Goal: Task Accomplishment & Management: Manage account settings

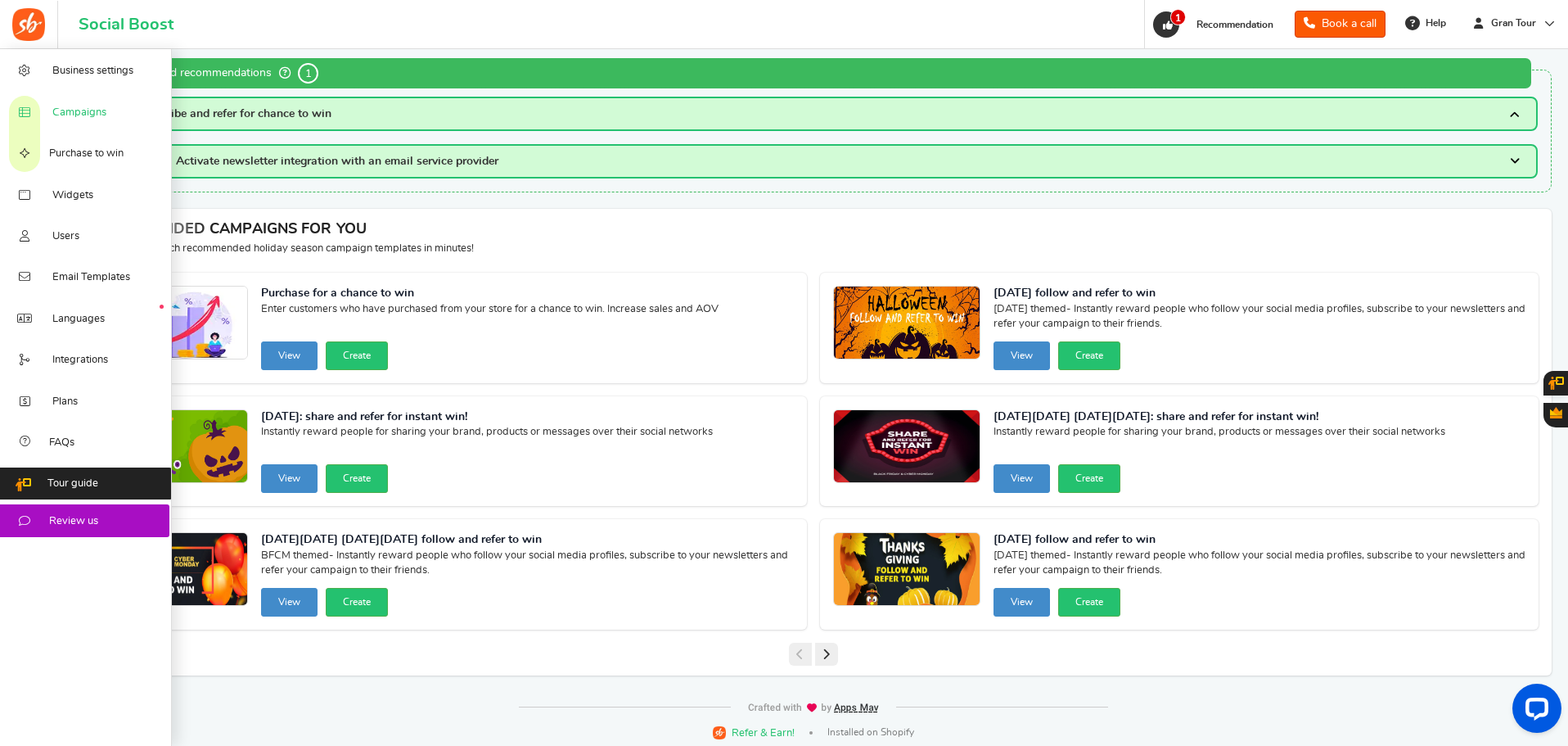
click at [71, 120] on span "Campaigns" at bounding box center [79, 113] width 54 height 15
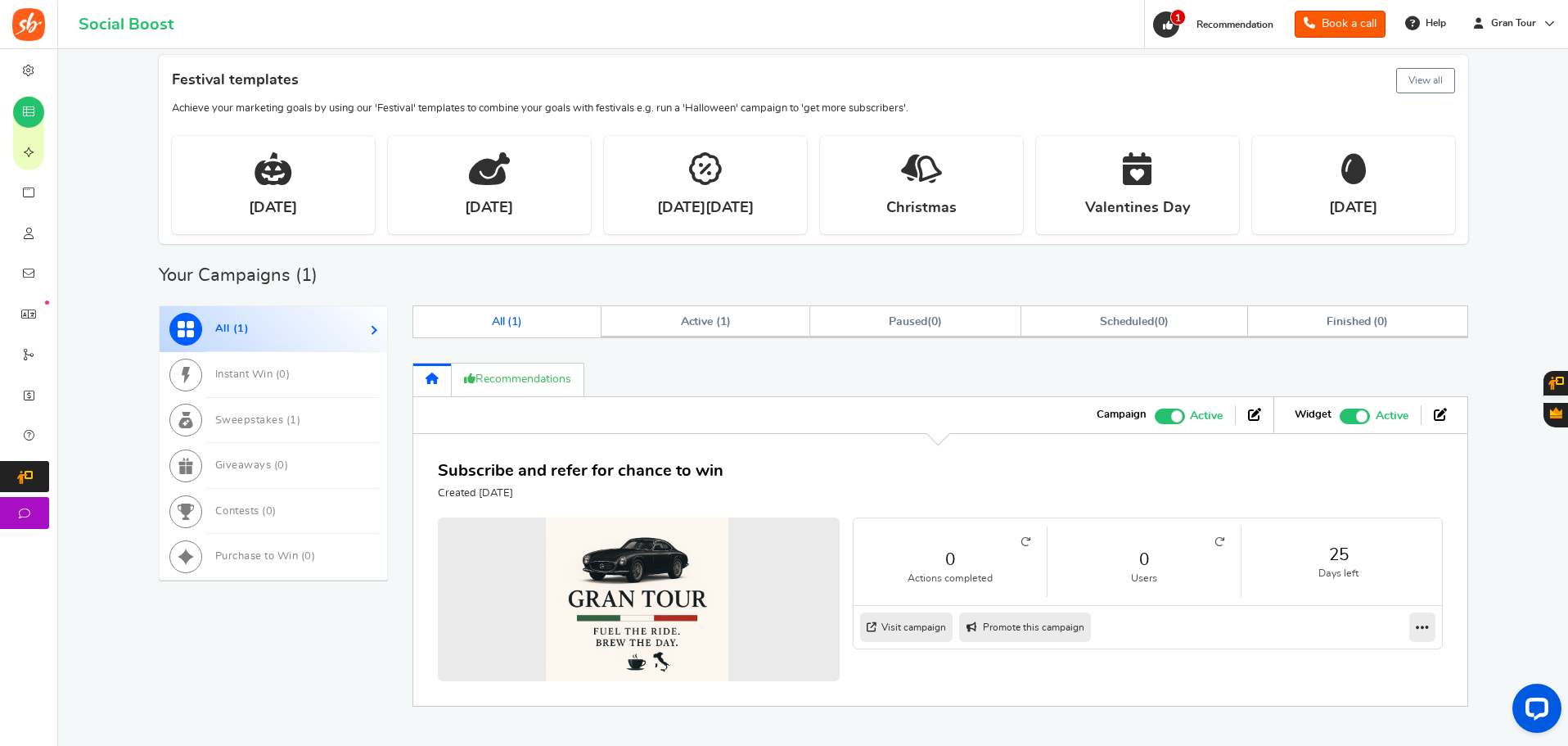
scroll to position [608, 0]
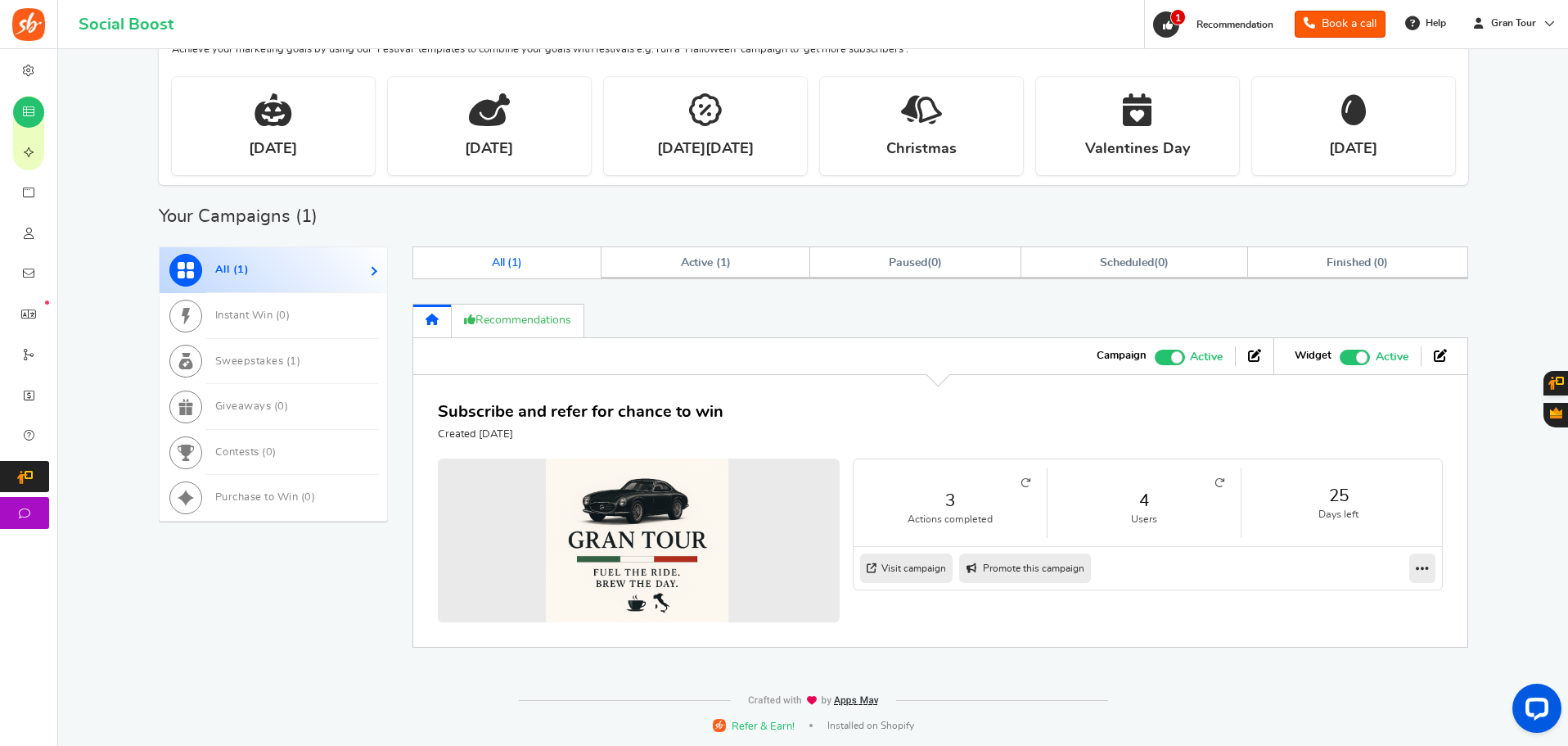
click at [1219, 484] on icon at bounding box center [1219, 483] width 10 height 10
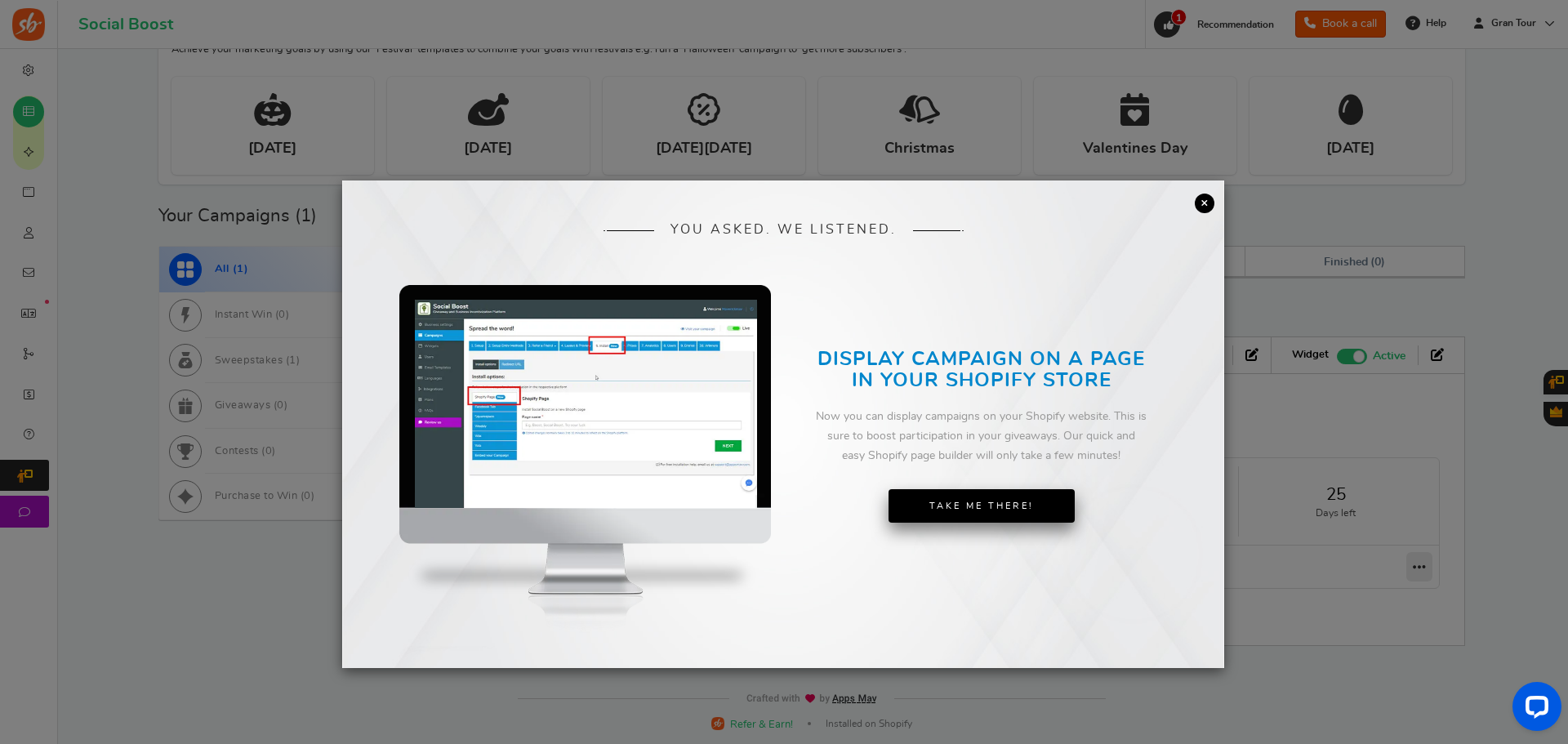
click at [991, 499] on link "Take Me There!" at bounding box center [981, 506] width 187 height 34
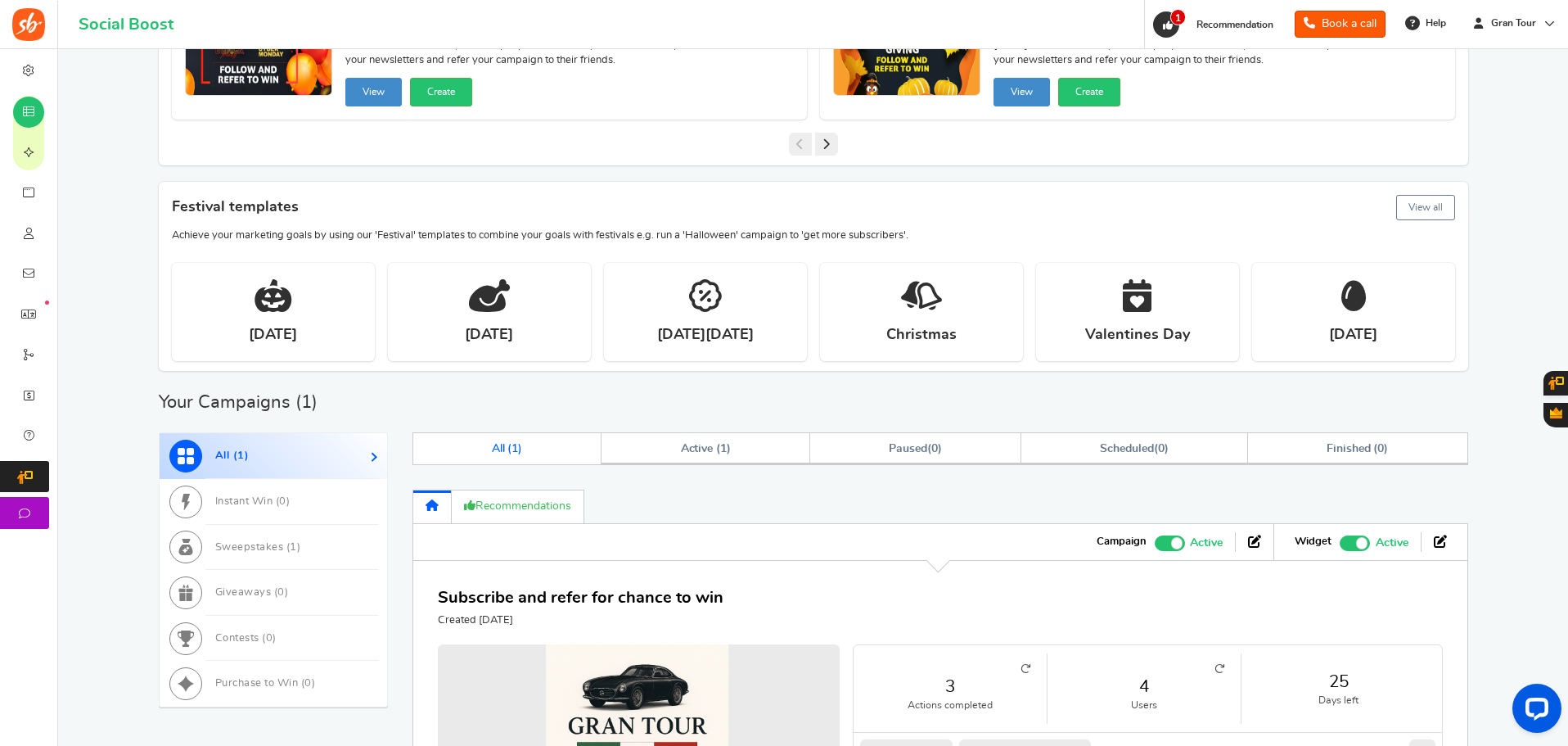
scroll to position [491, 0]
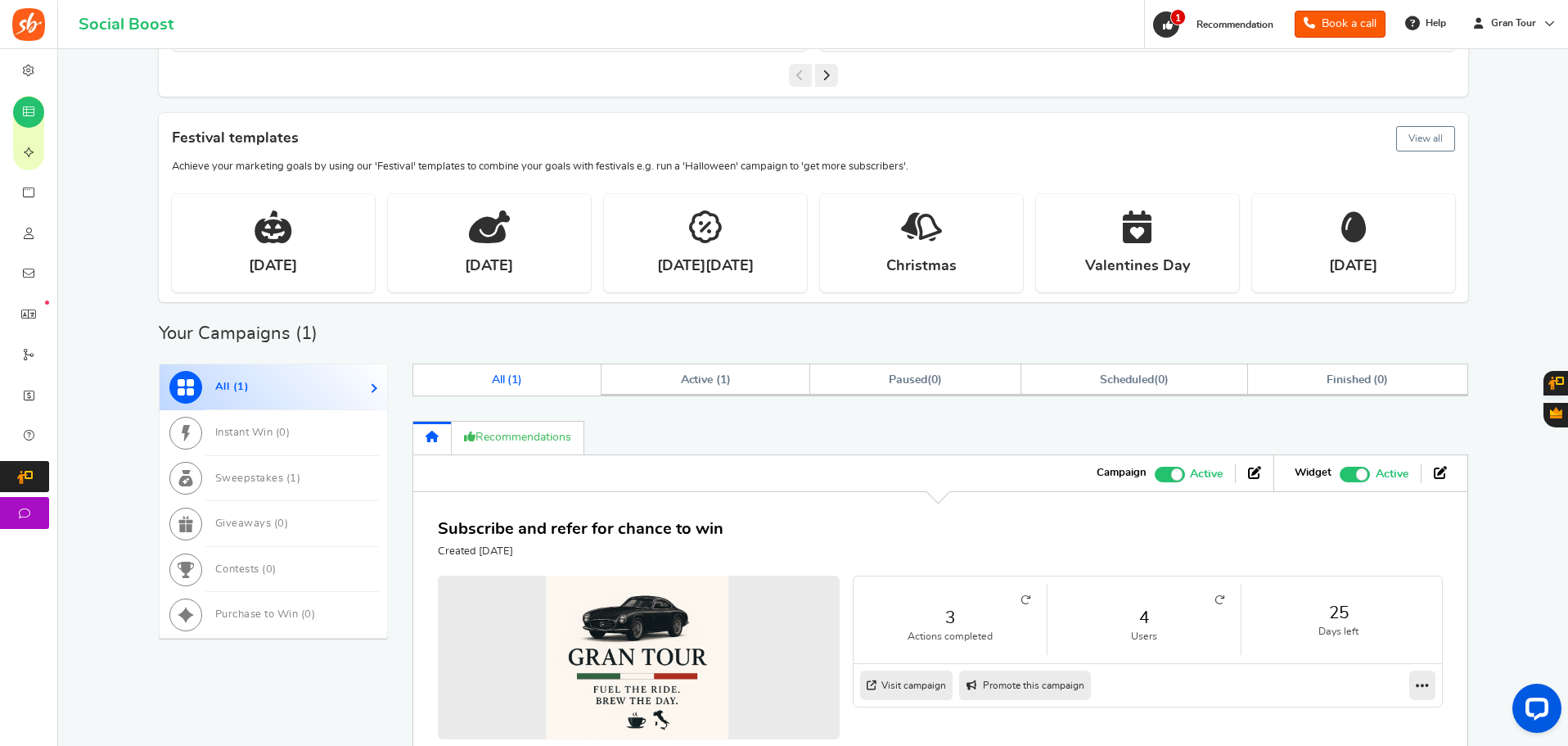
click at [1220, 600] on icon at bounding box center [1219, 600] width 10 height 10
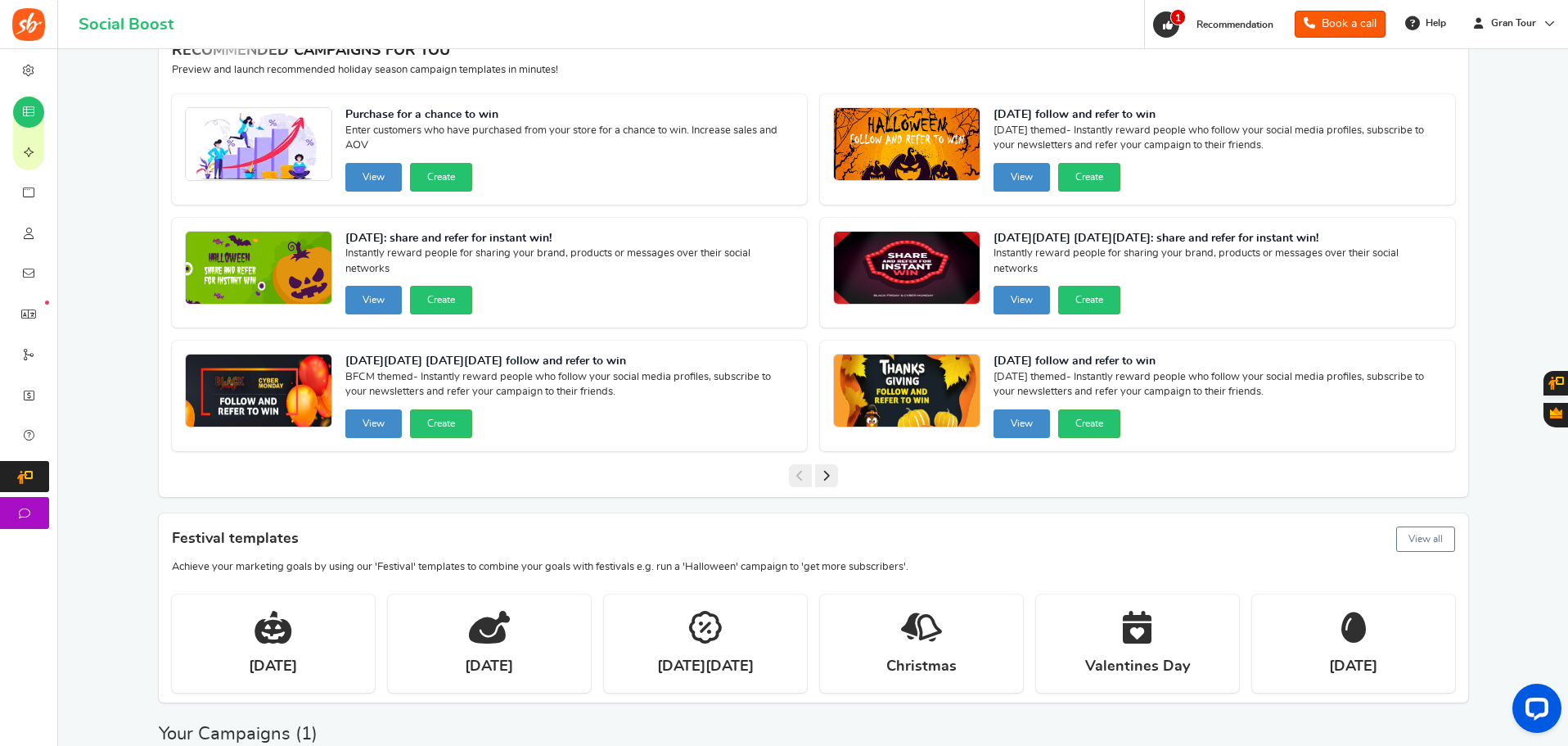
scroll to position [0, 0]
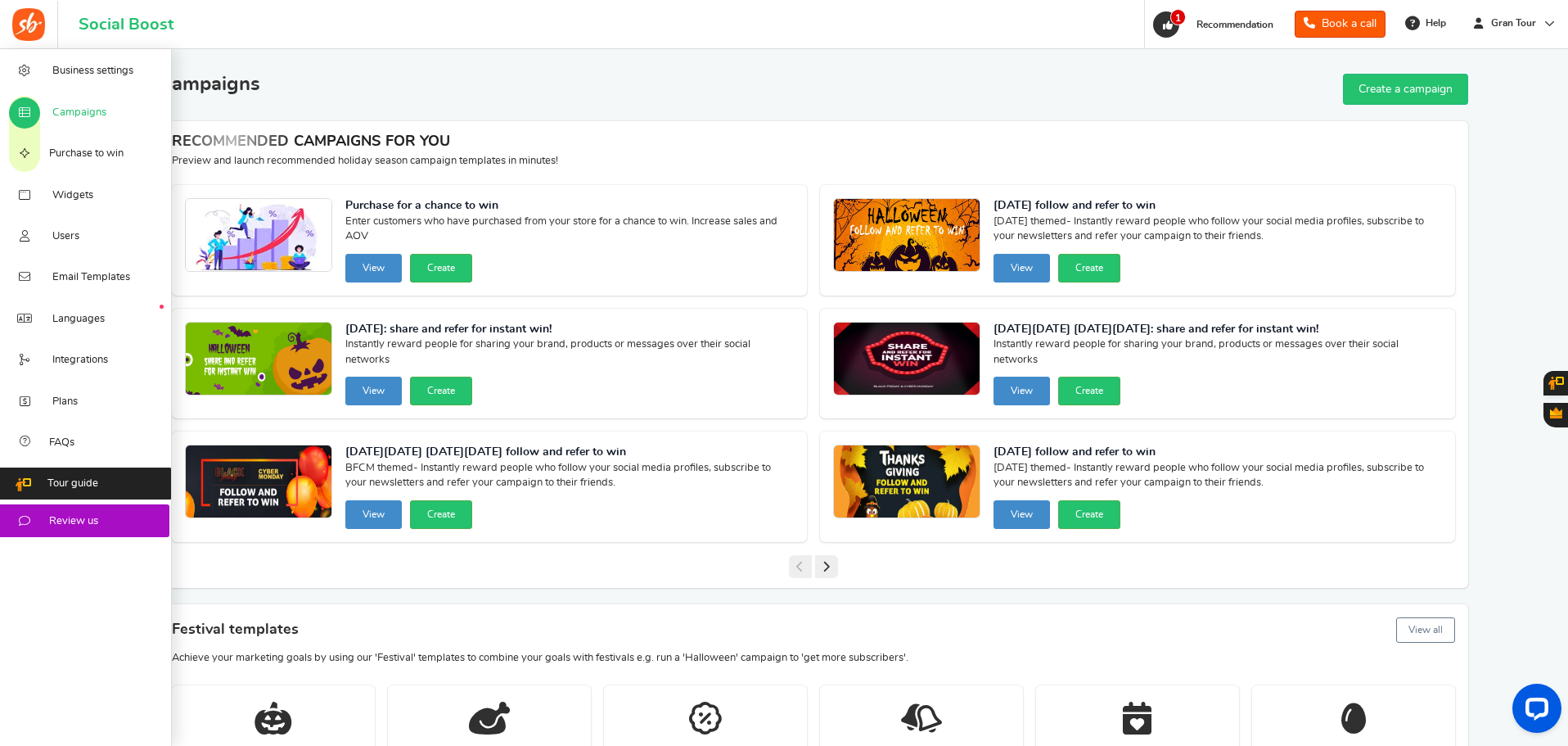
click at [76, 109] on span "Campaigns" at bounding box center [79, 113] width 54 height 15
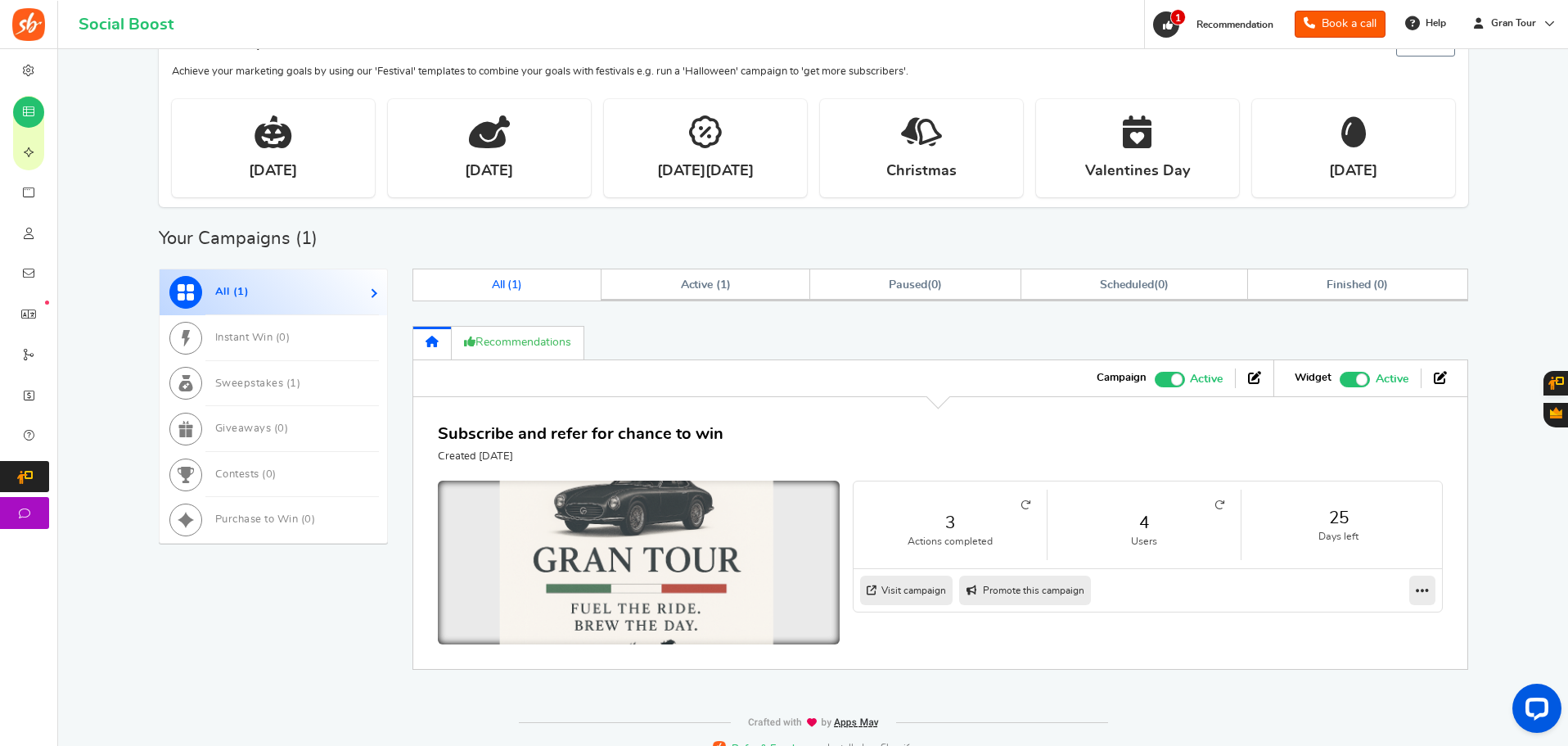
scroll to position [608, 0]
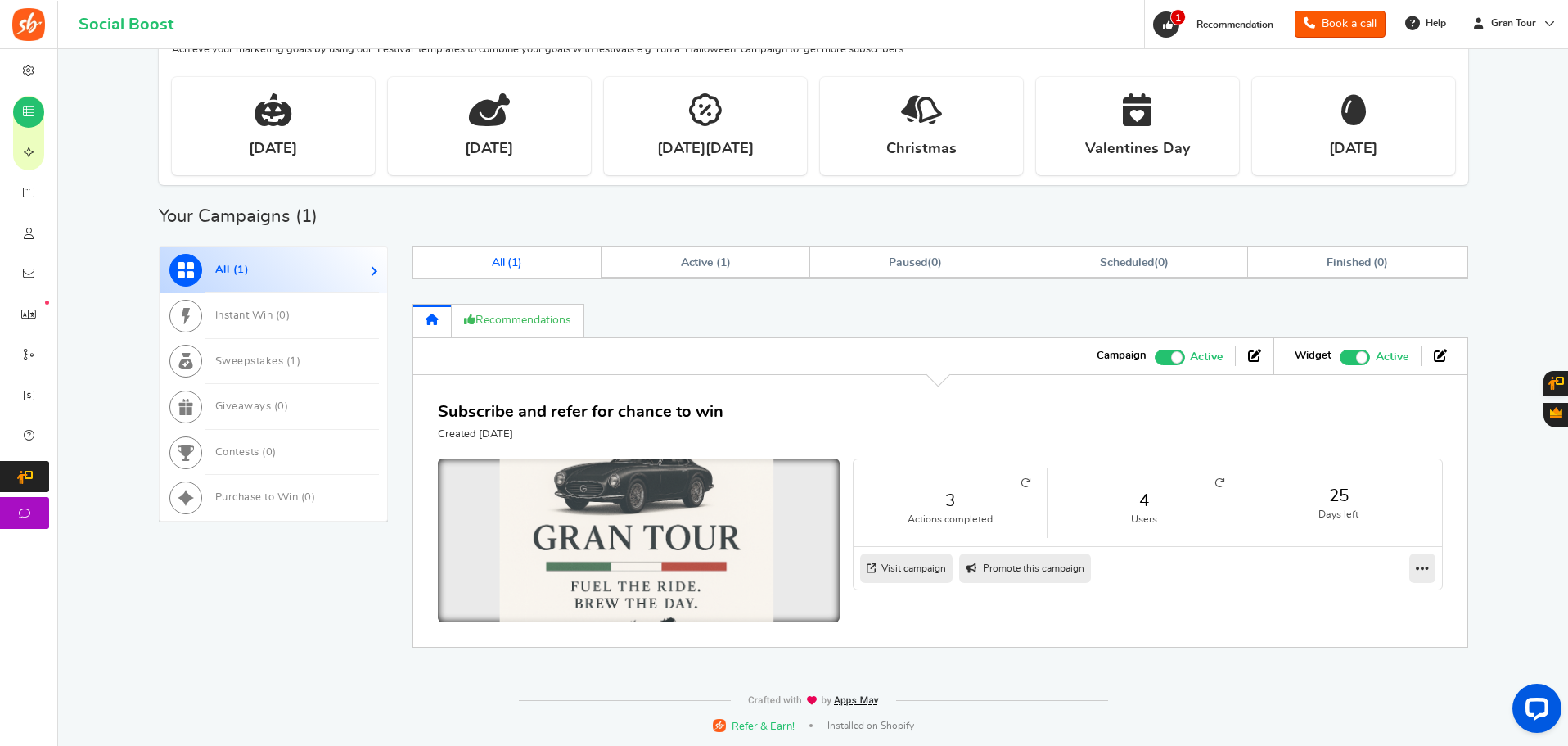
click at [652, 515] on img at bounding box center [638, 544] width 603 height 257
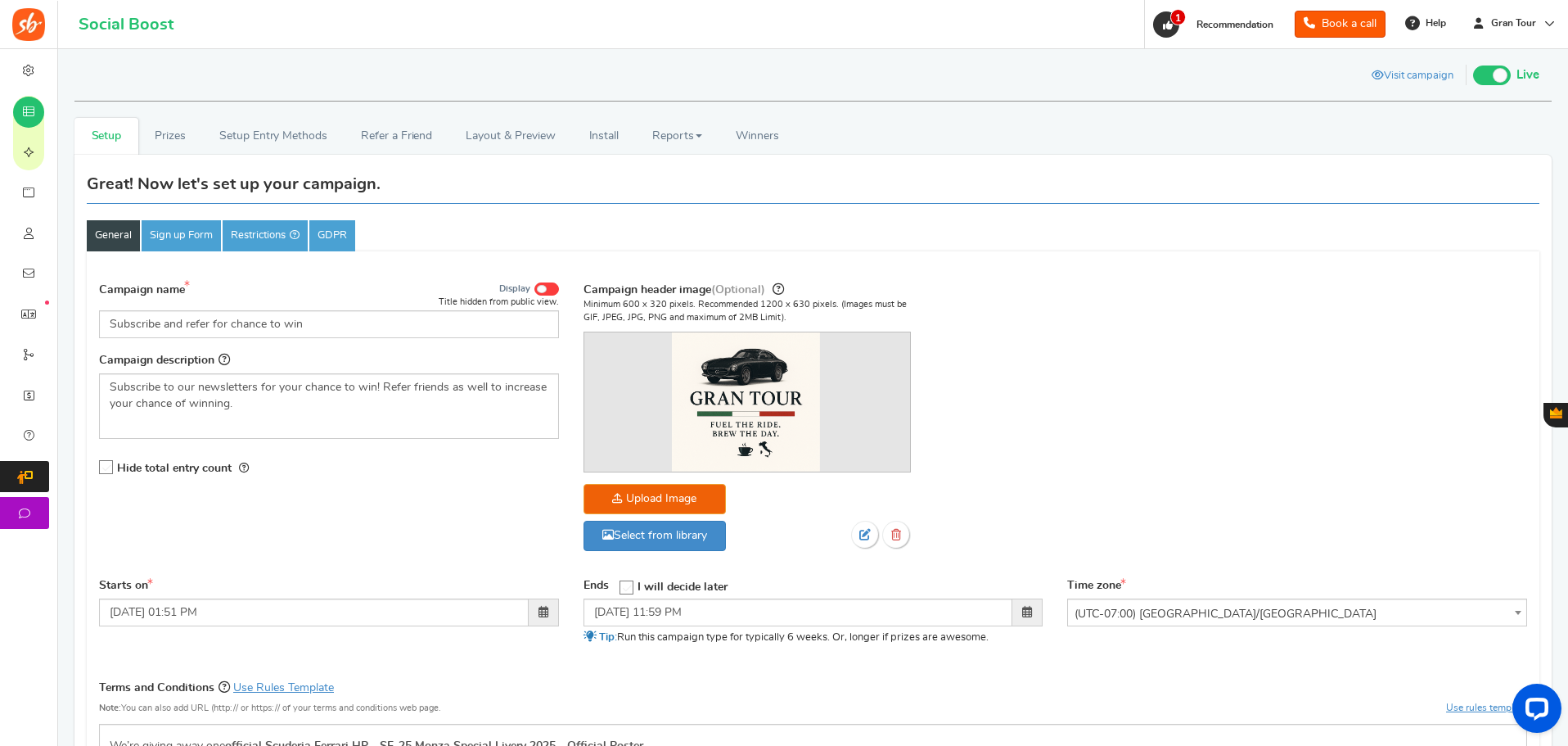
click at [39, 23] on img at bounding box center [28, 24] width 33 height 33
click at [28, 28] on img at bounding box center [28, 24] width 33 height 33
click at [111, 27] on h1 "Social Boost" at bounding box center [126, 25] width 95 height 18
click at [1522, 22] on span "Gran Tour" at bounding box center [1513, 23] width 58 height 14
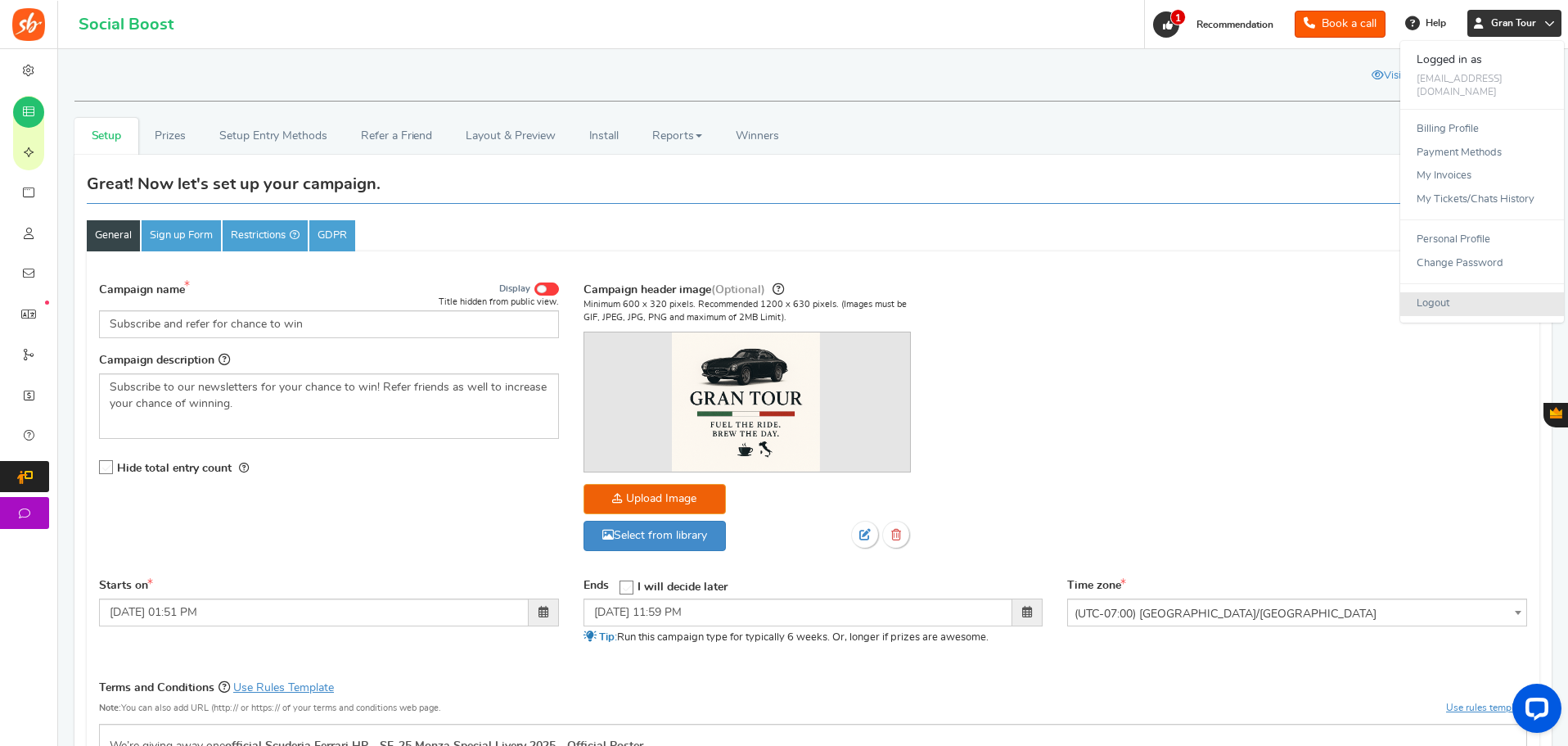
click at [1433, 301] on link "Logout" at bounding box center [1482, 304] width 164 height 24
